Goal: Find contact information: Find contact information

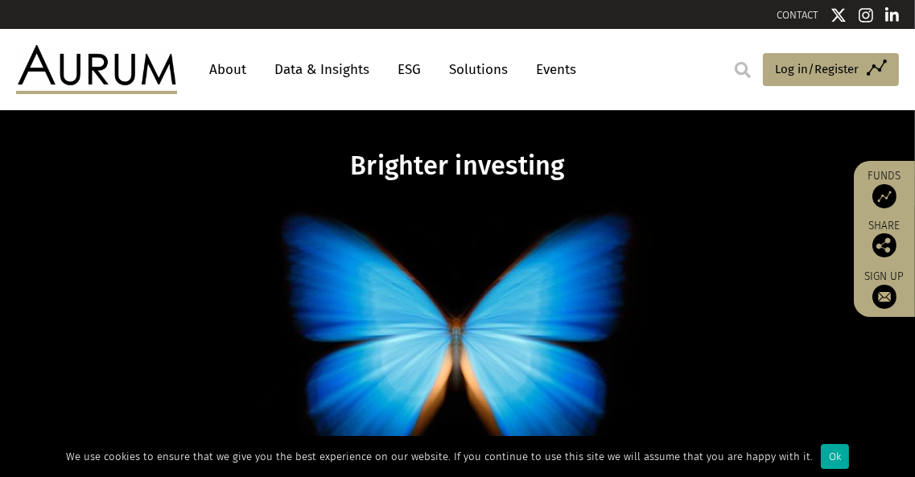
click at [233, 64] on link "About" at bounding box center [227, 70] width 53 height 30
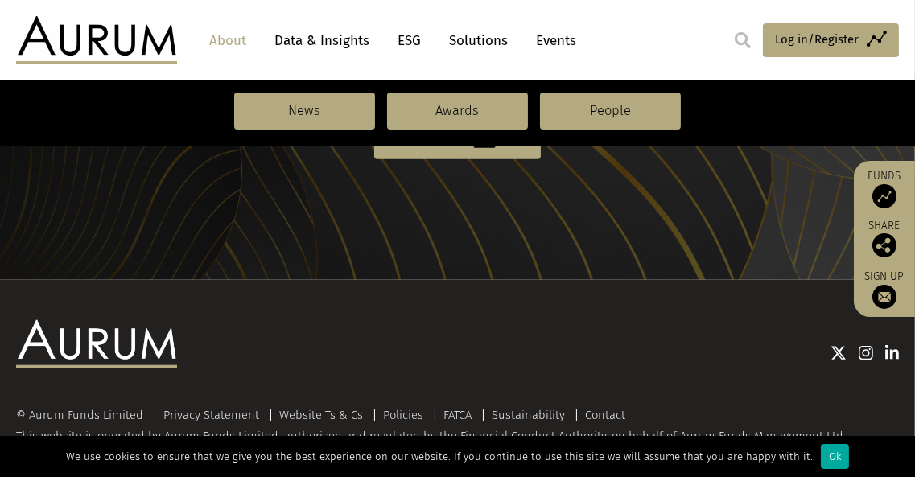
scroll to position [1922, 0]
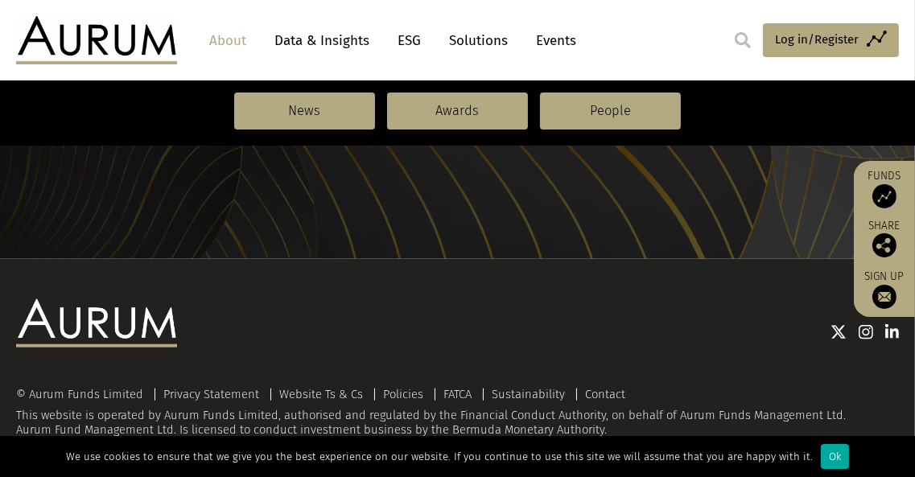
drag, startPoint x: 642, startPoint y: 422, endPoint x: 416, endPoint y: 314, distance: 249.9
click at [601, 387] on link "Contact" at bounding box center [605, 394] width 40 height 14
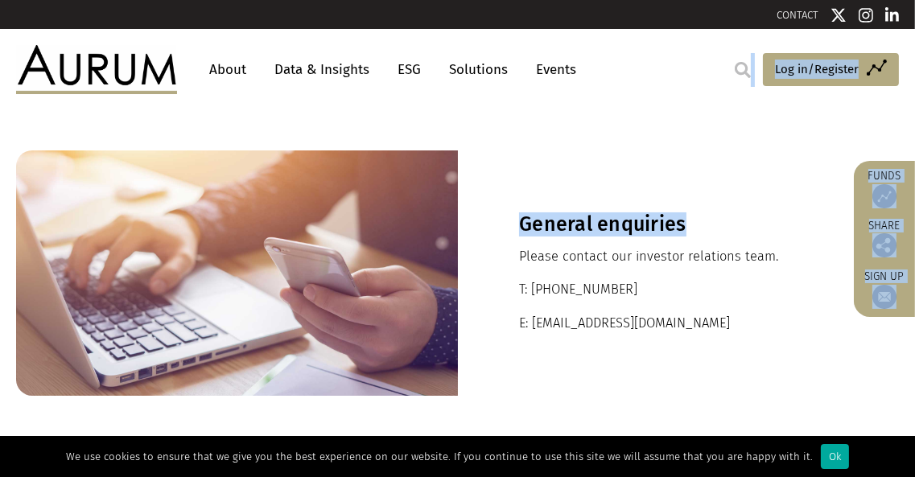
drag, startPoint x: 701, startPoint y: 108, endPoint x: 692, endPoint y: 109, distance: 8.9
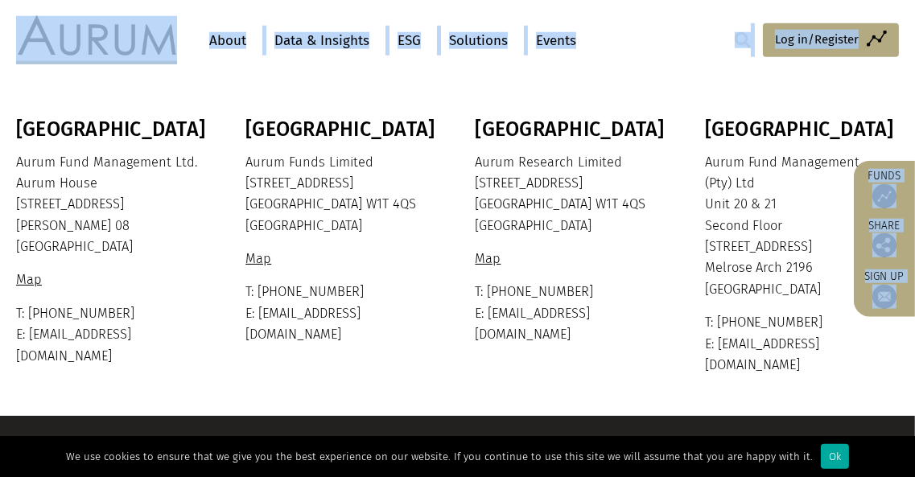
scroll to position [432, 0]
